Goal: Find specific page/section: Find specific page/section

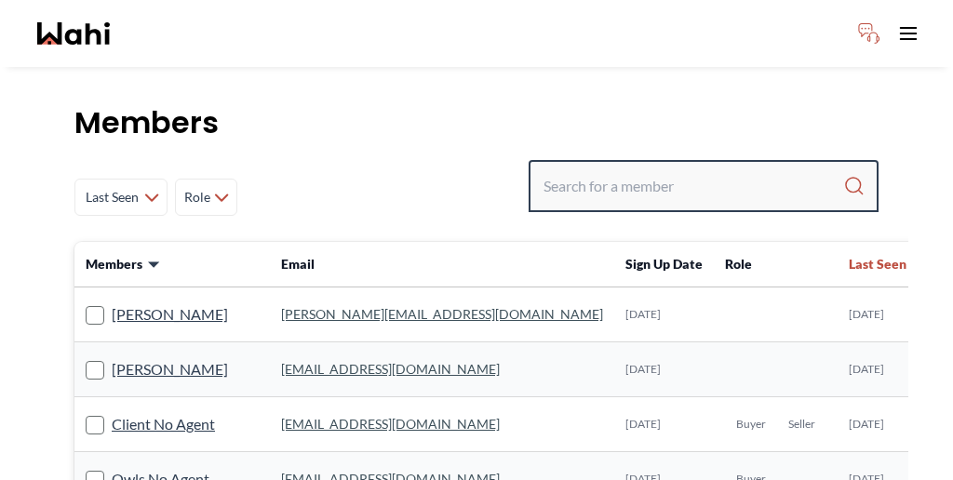
click at [702, 169] on input "Search input" at bounding box center [693, 185] width 300 height 33
paste input "[PERSON_NAME]"
type input "[PERSON_NAME]"
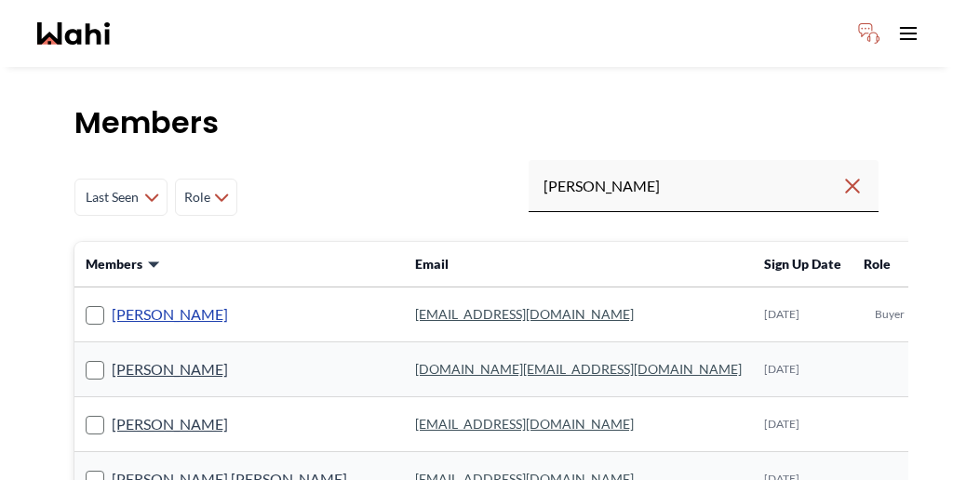
click at [119, 302] on link "[PERSON_NAME]" at bounding box center [170, 314] width 116 height 24
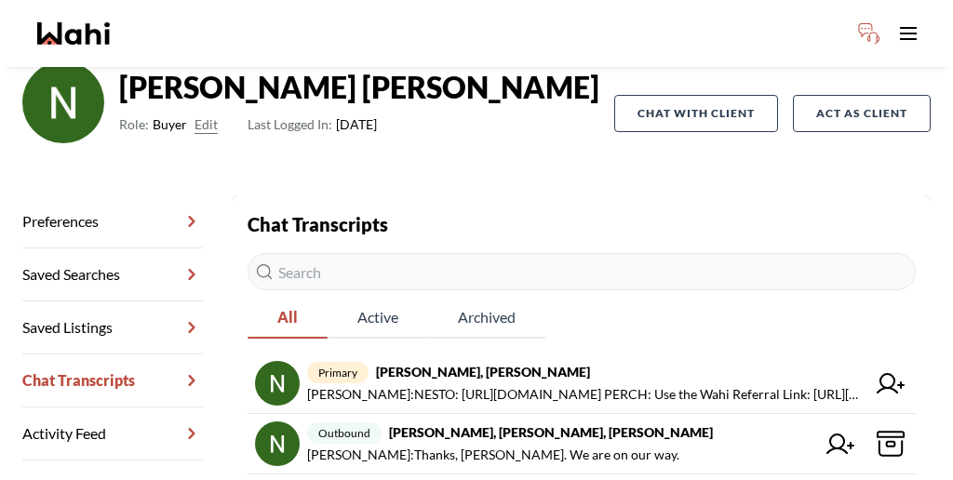
scroll to position [148, 0]
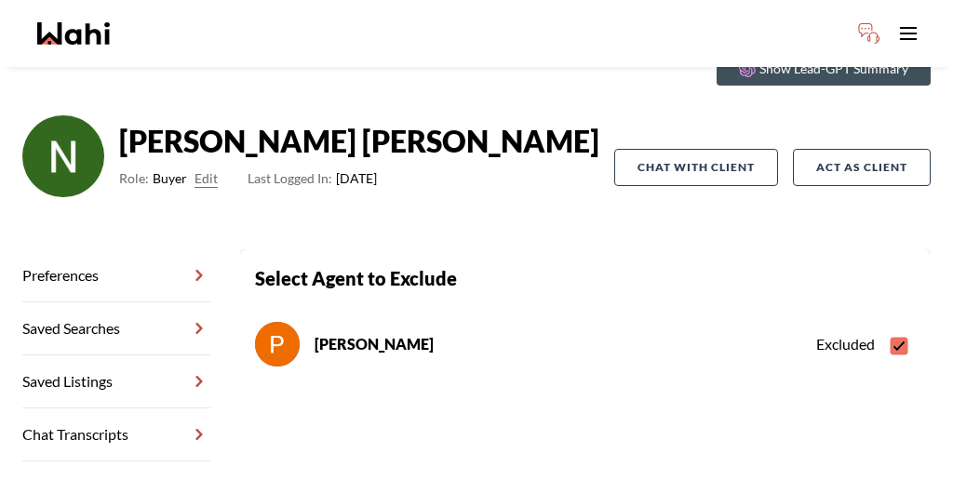
click at [114, 408] on link "Chat Transcripts" at bounding box center [116, 434] width 188 height 53
